Goal: Complete application form

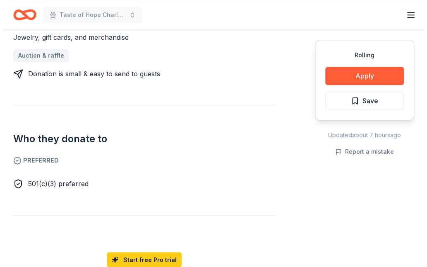
scroll to position [373, 0]
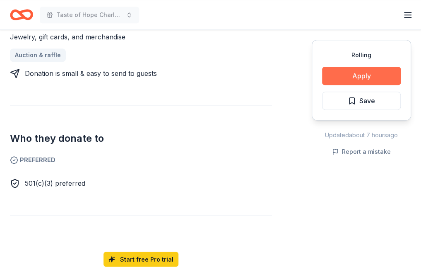
click at [369, 75] on button "Apply" at bounding box center [361, 76] width 79 height 18
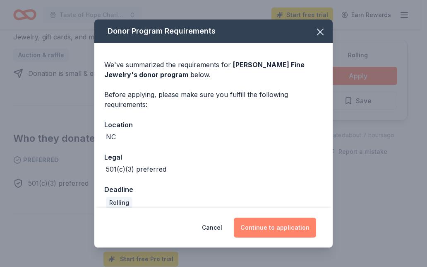
click at [281, 228] on button "Continue to application" at bounding box center [275, 227] width 82 height 20
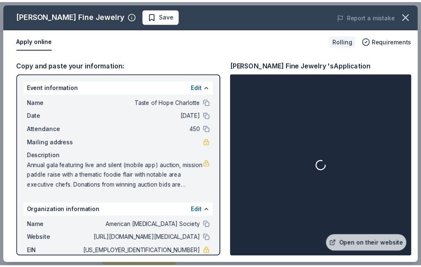
scroll to position [43, 0]
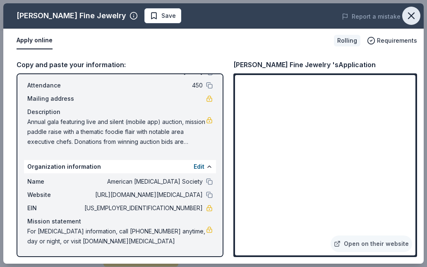
click at [412, 15] on icon "button" at bounding box center [412, 16] width 6 height 6
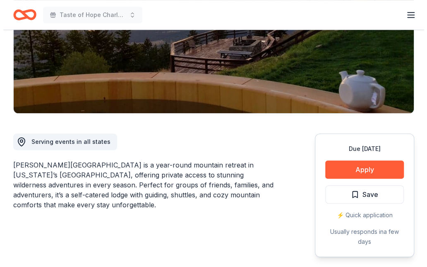
scroll to position [166, 0]
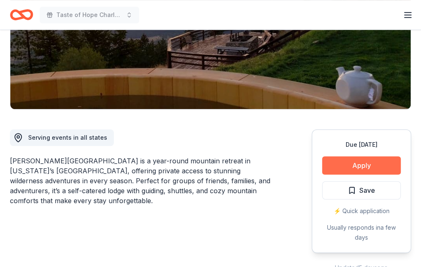
click at [352, 156] on button "Apply" at bounding box center [361, 165] width 79 height 18
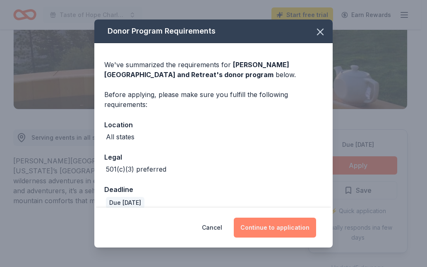
click at [271, 231] on button "Continue to application" at bounding box center [275, 227] width 82 height 20
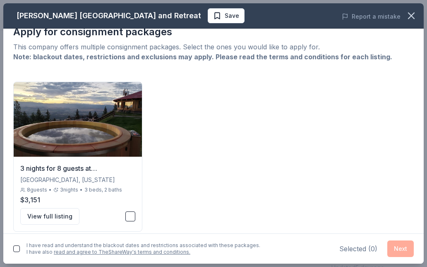
scroll to position [21, 0]
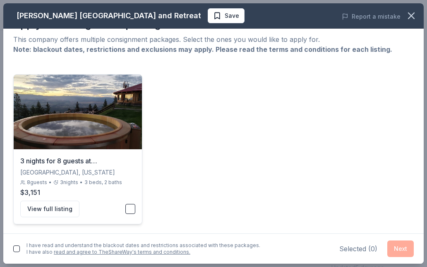
click at [125, 207] on button "button" at bounding box center [130, 209] width 10 height 10
click at [18, 249] on button "button" at bounding box center [16, 248] width 7 height 7
click at [411, 17] on icon "button" at bounding box center [412, 16] width 12 height 12
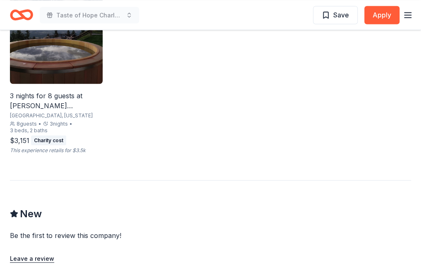
scroll to position [621, 0]
